Goal: Find contact information: Find contact information

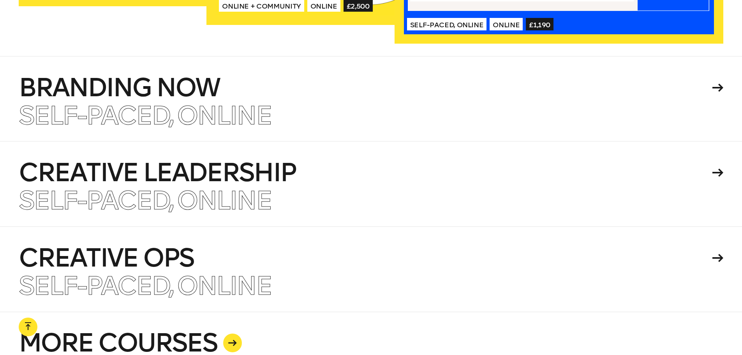
scroll to position [1849, 0]
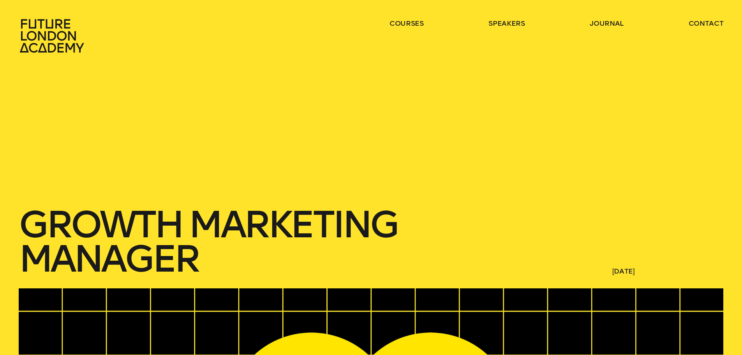
click at [50, 38] on icon at bounding box center [53, 36] width 69 height 34
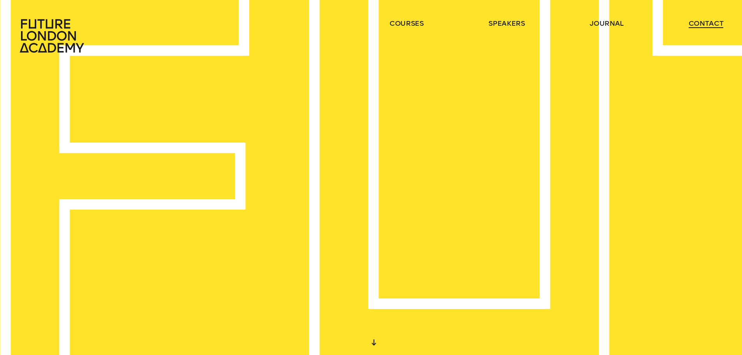
click at [713, 21] on link "contact" at bounding box center [705, 23] width 35 height 9
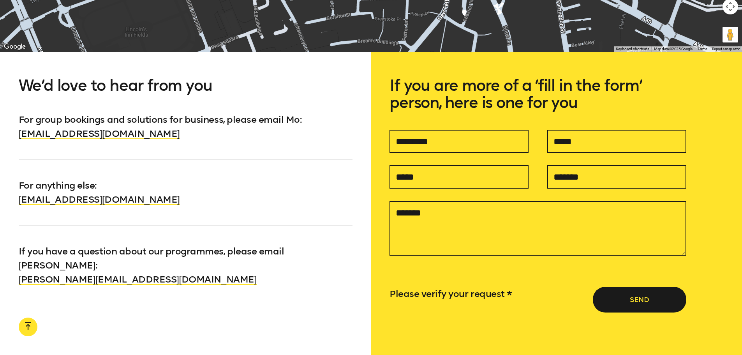
scroll to position [818, 0]
